Goal: Task Accomplishment & Management: Manage account settings

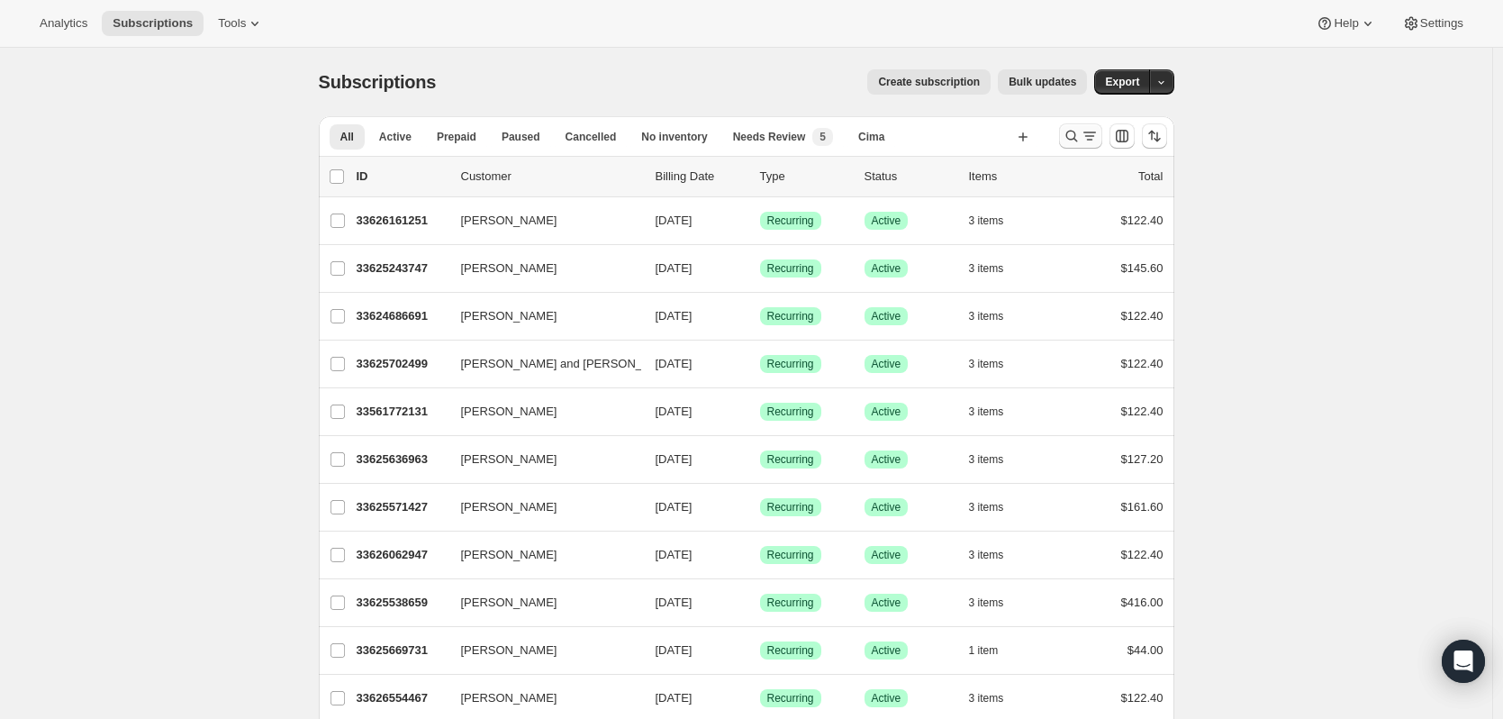
click at [1087, 139] on icon "Search and filter results" at bounding box center [1090, 136] width 18 height 18
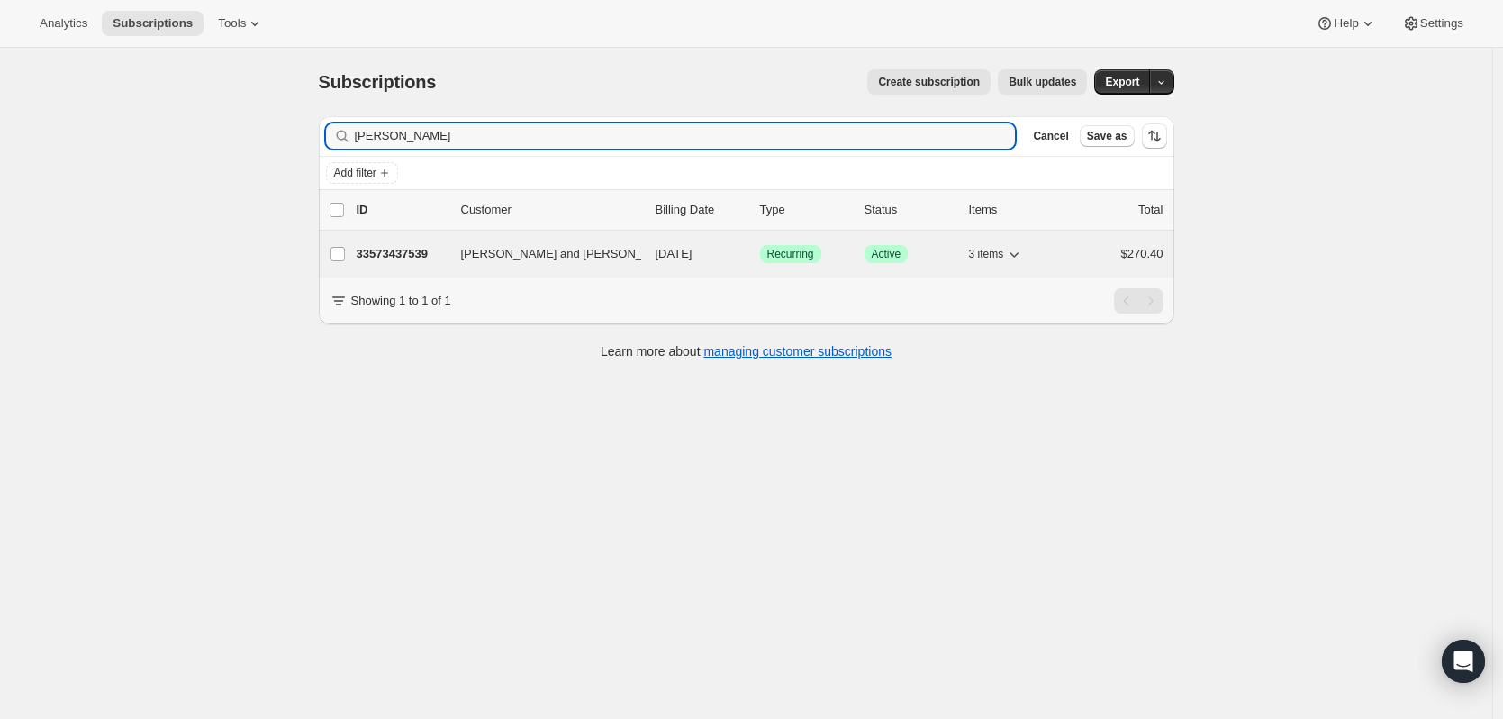
type input "joshua pfaff"
click at [403, 260] on p "33573437539" at bounding box center [402, 254] width 90 height 18
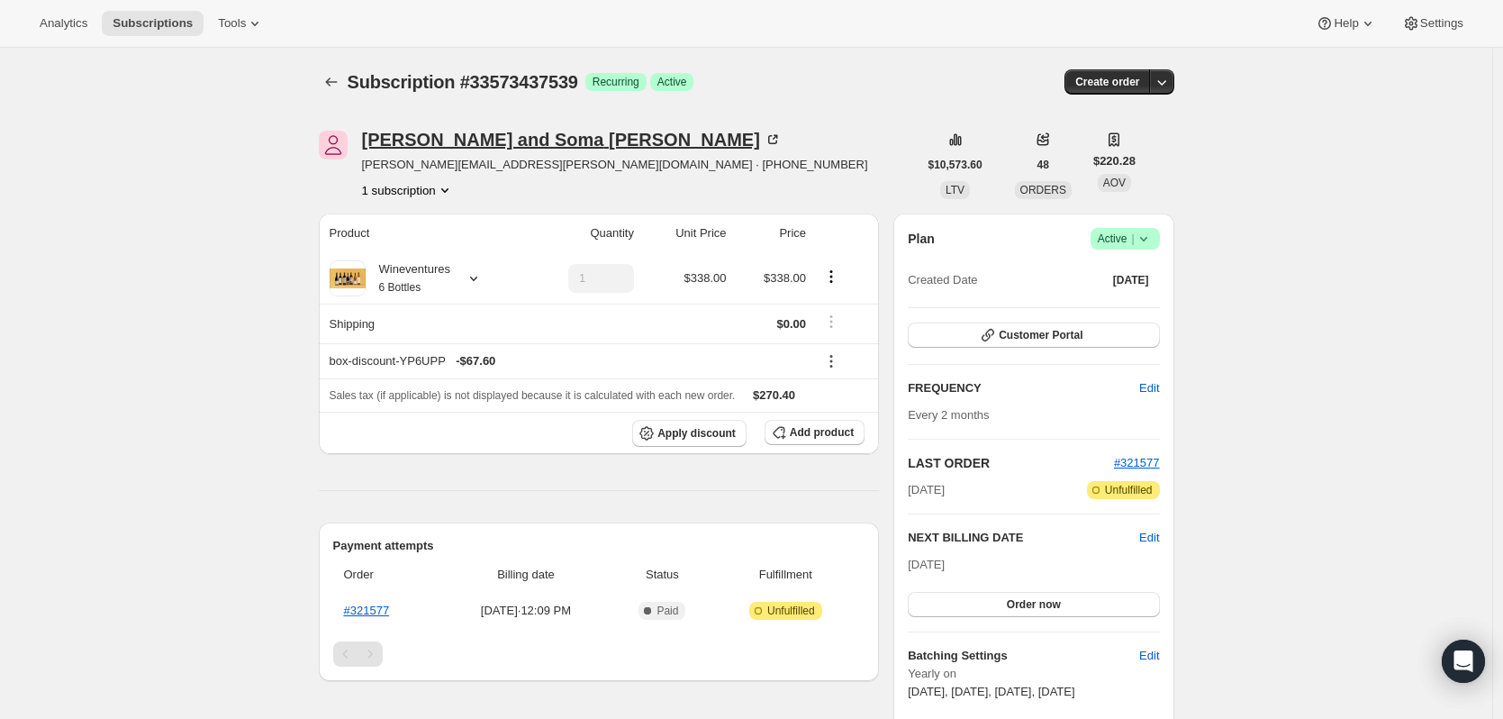
click at [764, 147] on icon at bounding box center [773, 140] width 18 height 18
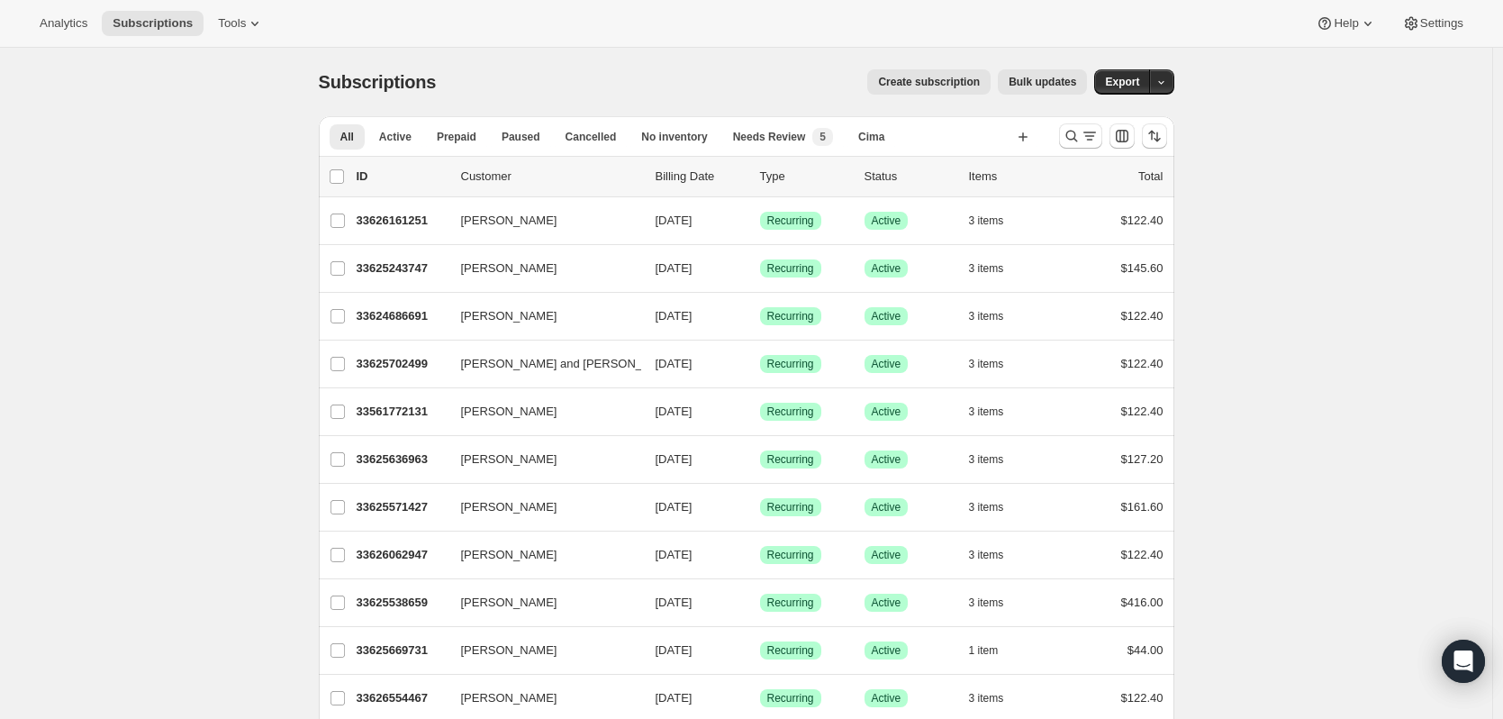
click at [1062, 131] on div at bounding box center [1113, 136] width 122 height 36
